Goal: Transaction & Acquisition: Purchase product/service

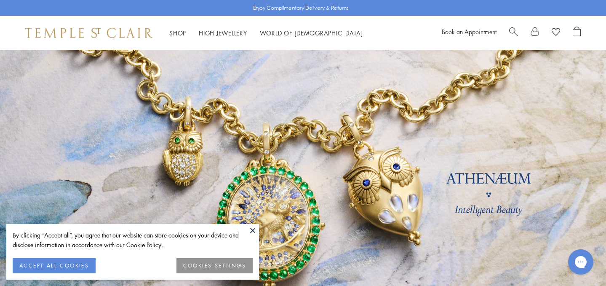
click at [63, 265] on button "ACCEPT ALL COOKIES" at bounding box center [54, 265] width 83 height 15
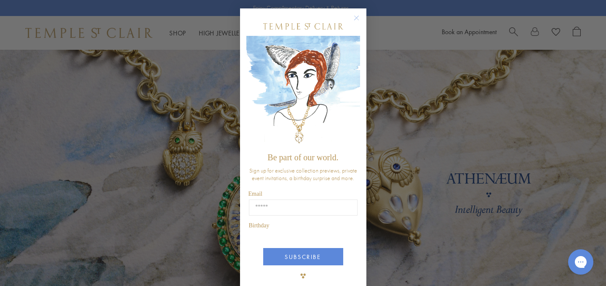
click at [510, 27] on div "Close dialog Be part of our world. Sign up for exclusive collection previews, p…" at bounding box center [303, 143] width 606 height 286
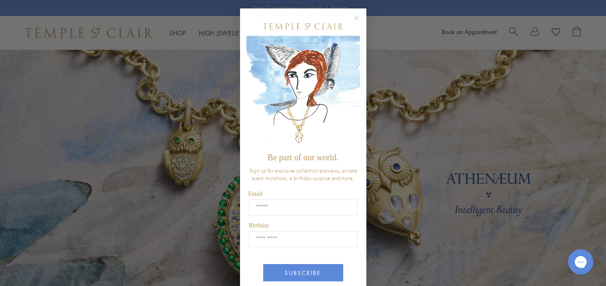
click at [356, 59] on img "POPUP Form" at bounding box center [303, 92] width 114 height 112
click at [358, 14] on circle "Close dialog" at bounding box center [356, 18] width 10 height 10
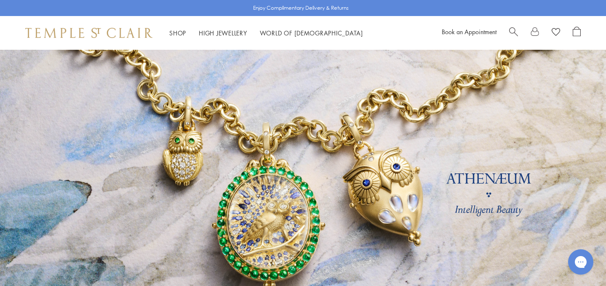
click at [512, 29] on span "Search" at bounding box center [513, 31] width 9 height 9
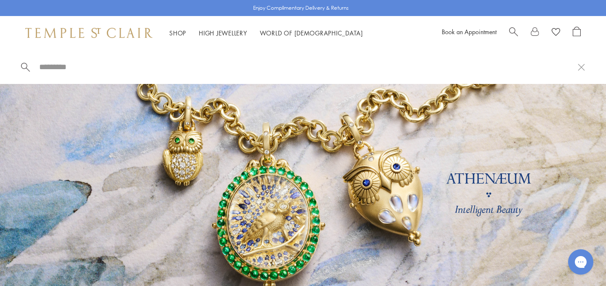
click at [514, 32] on span "Search" at bounding box center [513, 31] width 9 height 9
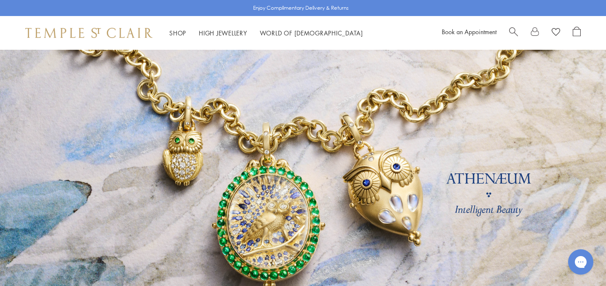
click at [508, 31] on div "Book an Appointment" at bounding box center [511, 33] width 139 height 13
click at [513, 32] on span "Search" at bounding box center [513, 31] width 9 height 9
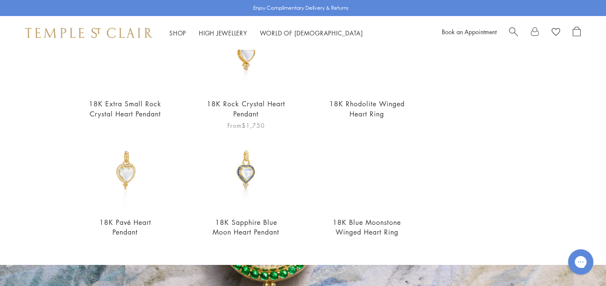
scroll to position [119, 0]
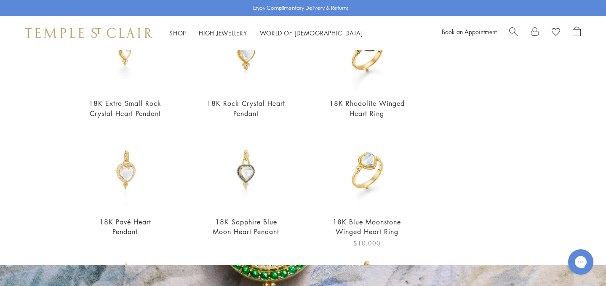
type input "*****"
click at [369, 166] on img at bounding box center [367, 169] width 79 height 79
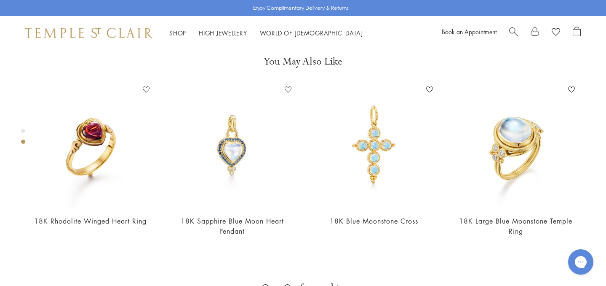
scroll to position [331, 0]
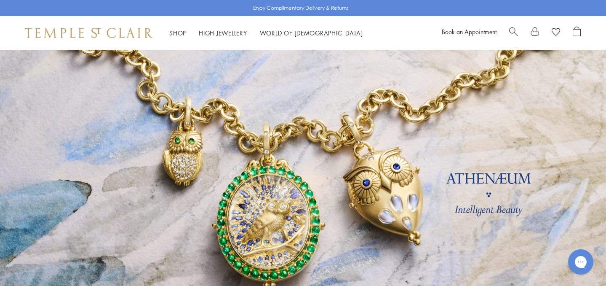
click at [514, 31] on span "Search" at bounding box center [513, 31] width 9 height 9
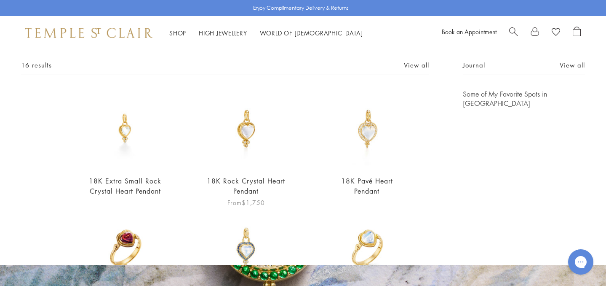
scroll to position [42, 0]
type input "*****"
click at [245, 147] on img at bounding box center [246, 128] width 79 height 79
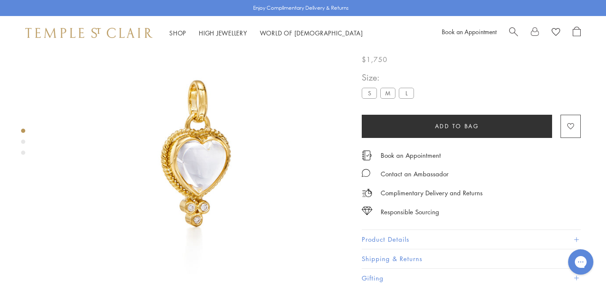
click at [390, 91] on label "M" at bounding box center [387, 93] width 15 height 11
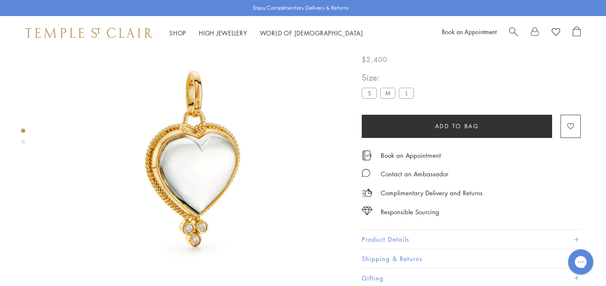
click at [412, 92] on label "L" at bounding box center [406, 93] width 15 height 11
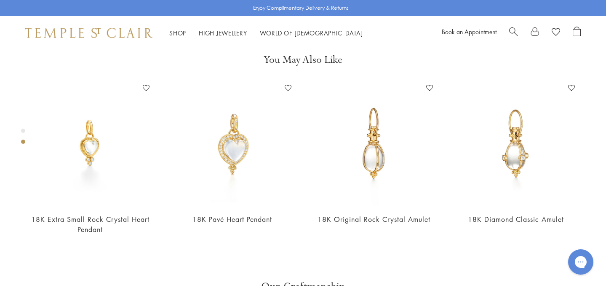
scroll to position [331, 0]
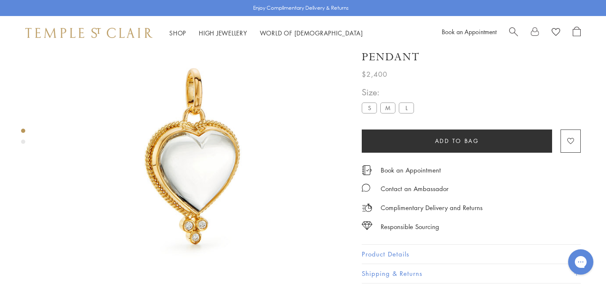
scroll to position [50, 0]
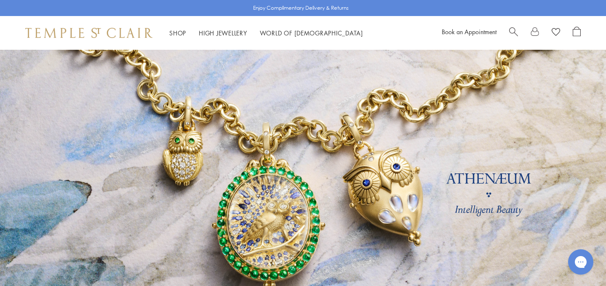
click at [513, 29] on span "Search" at bounding box center [513, 31] width 9 height 9
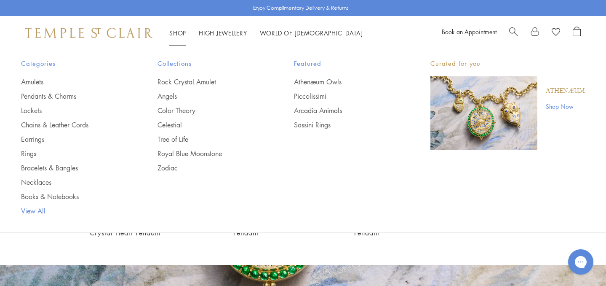
type input "*****"
click at [32, 209] on link "View All" at bounding box center [72, 210] width 103 height 9
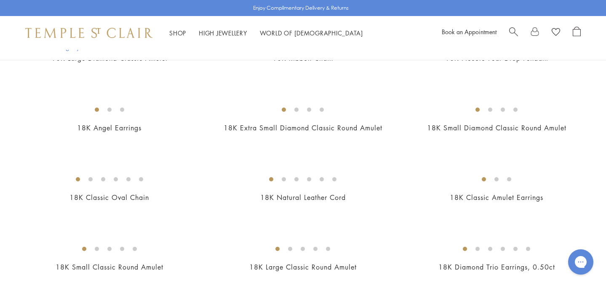
scroll to position [817, 0]
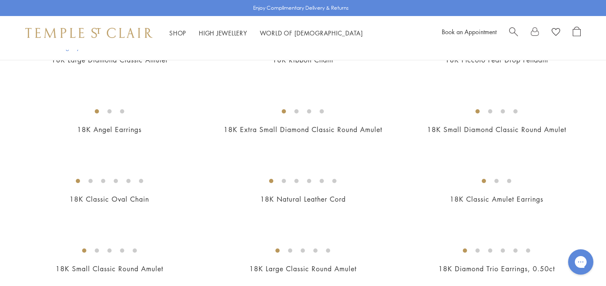
click at [0, 0] on img at bounding box center [0, 0] width 0 height 0
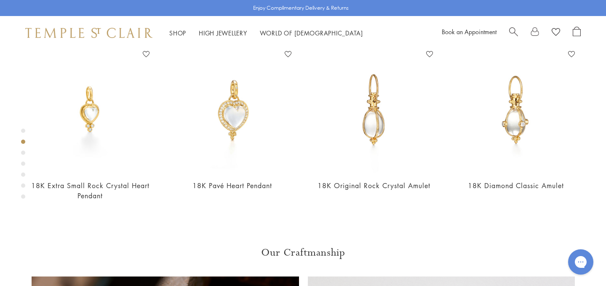
scroll to position [362, 0]
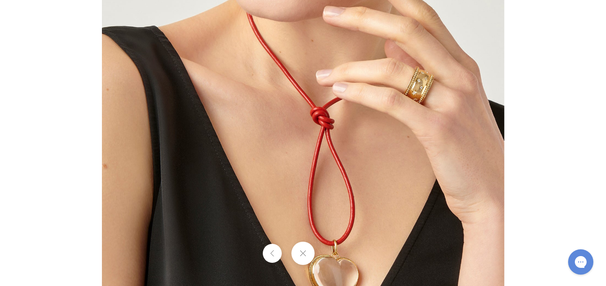
click at [337, 251] on div at bounding box center [303, 252] width 606 height 23
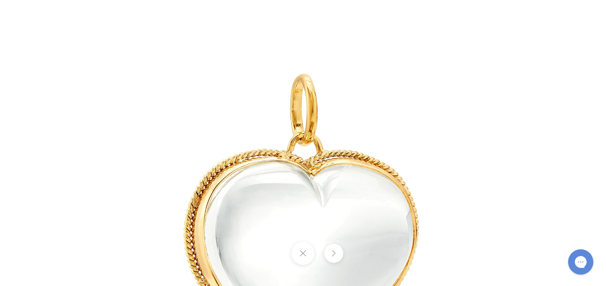
click at [305, 257] on button at bounding box center [302, 252] width 23 height 23
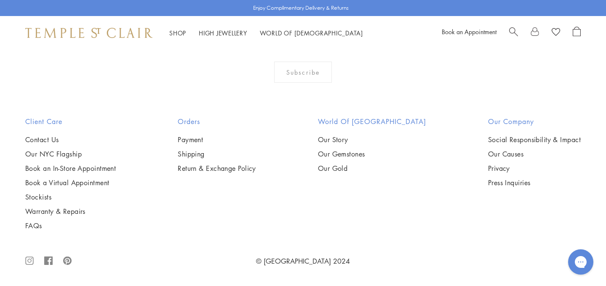
scroll to position [6277, 0]
click at [0, 0] on img at bounding box center [0, 0] width 0 height 0
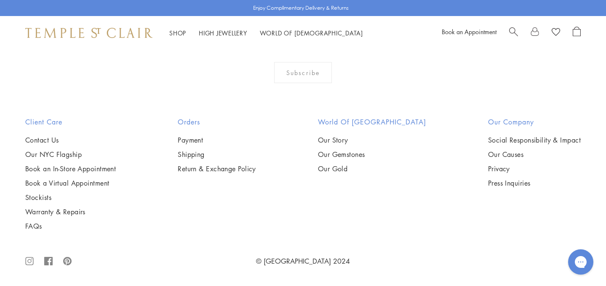
click at [0, 0] on img at bounding box center [0, 0] width 0 height 0
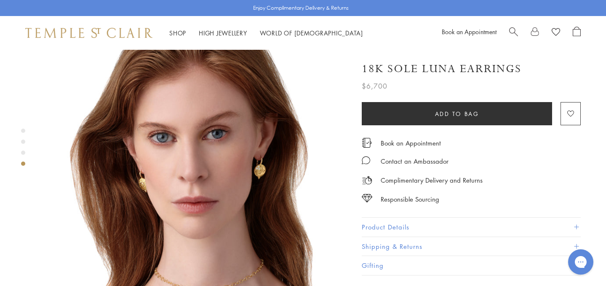
scroll to position [978, 0]
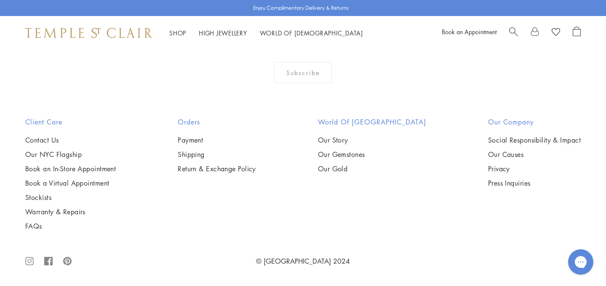
scroll to position [3821, 0]
click at [0, 0] on img at bounding box center [0, 0] width 0 height 0
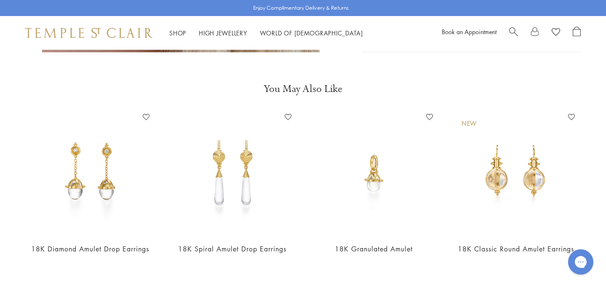
scroll to position [625, 0]
